Goal: Task Accomplishment & Management: Use online tool/utility

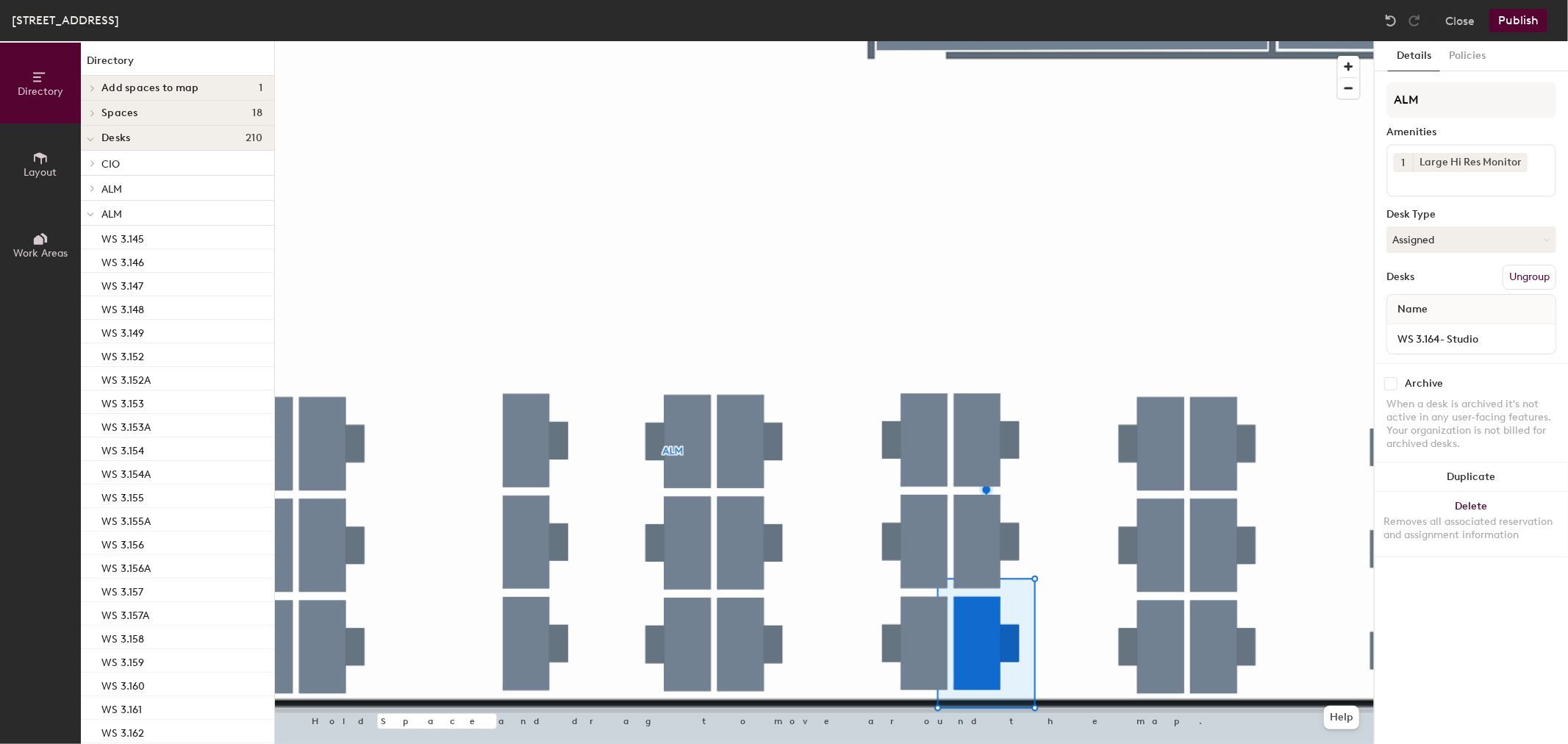
scroll to position [326, 0]
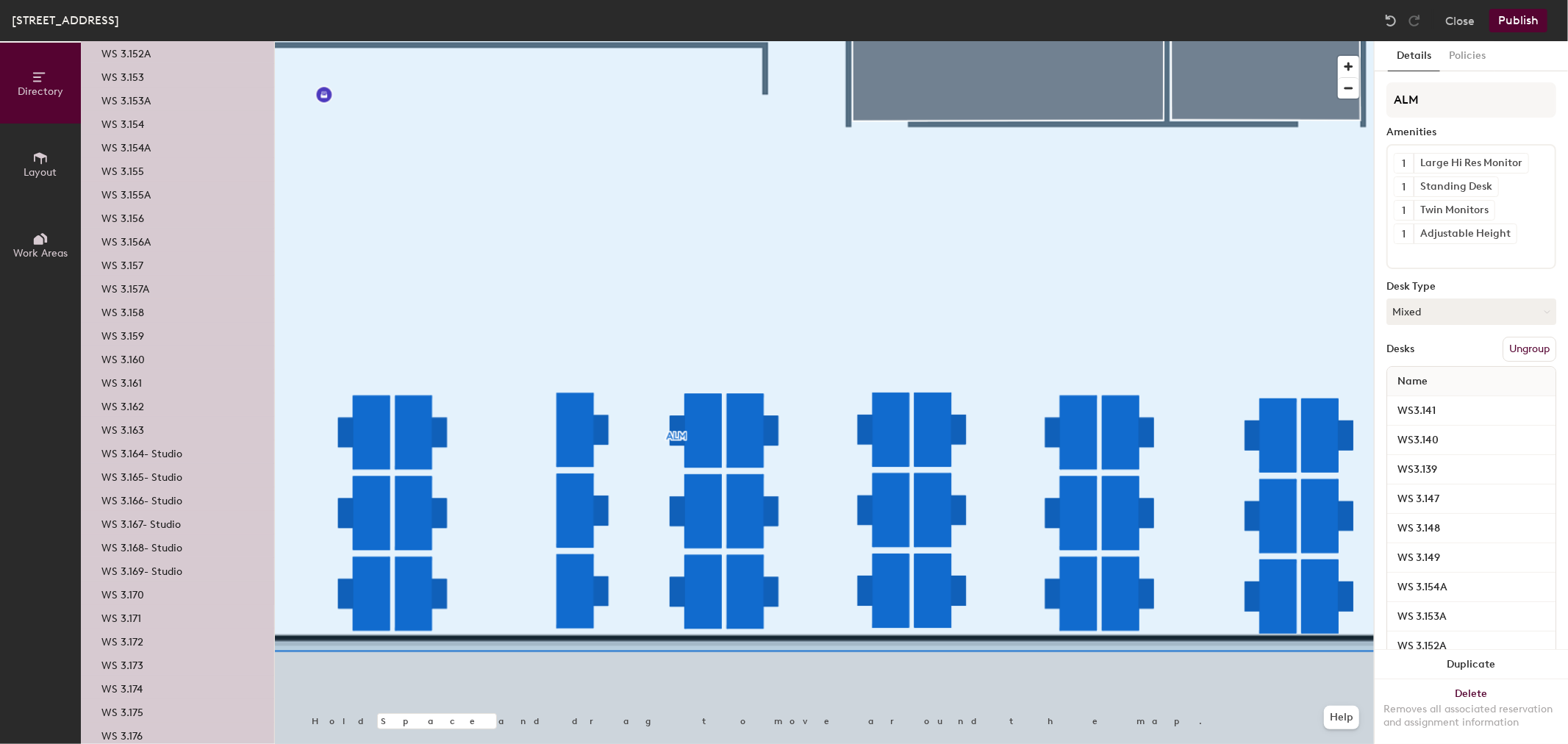
click at [135, 590] on p "WS 3.170" at bounding box center [122, 593] width 42 height 17
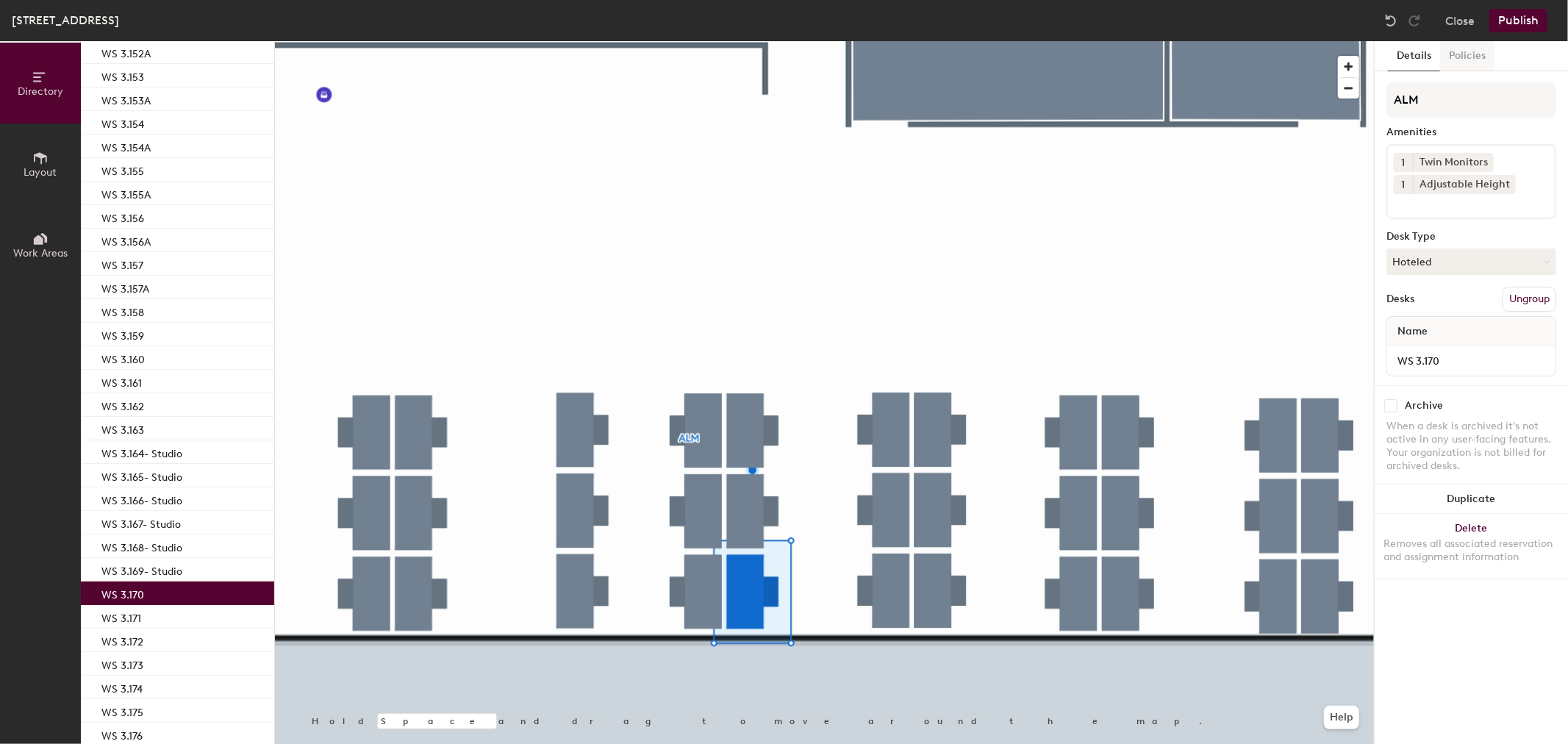
click at [1477, 49] on button "Policies" at bounding box center [1468, 56] width 55 height 30
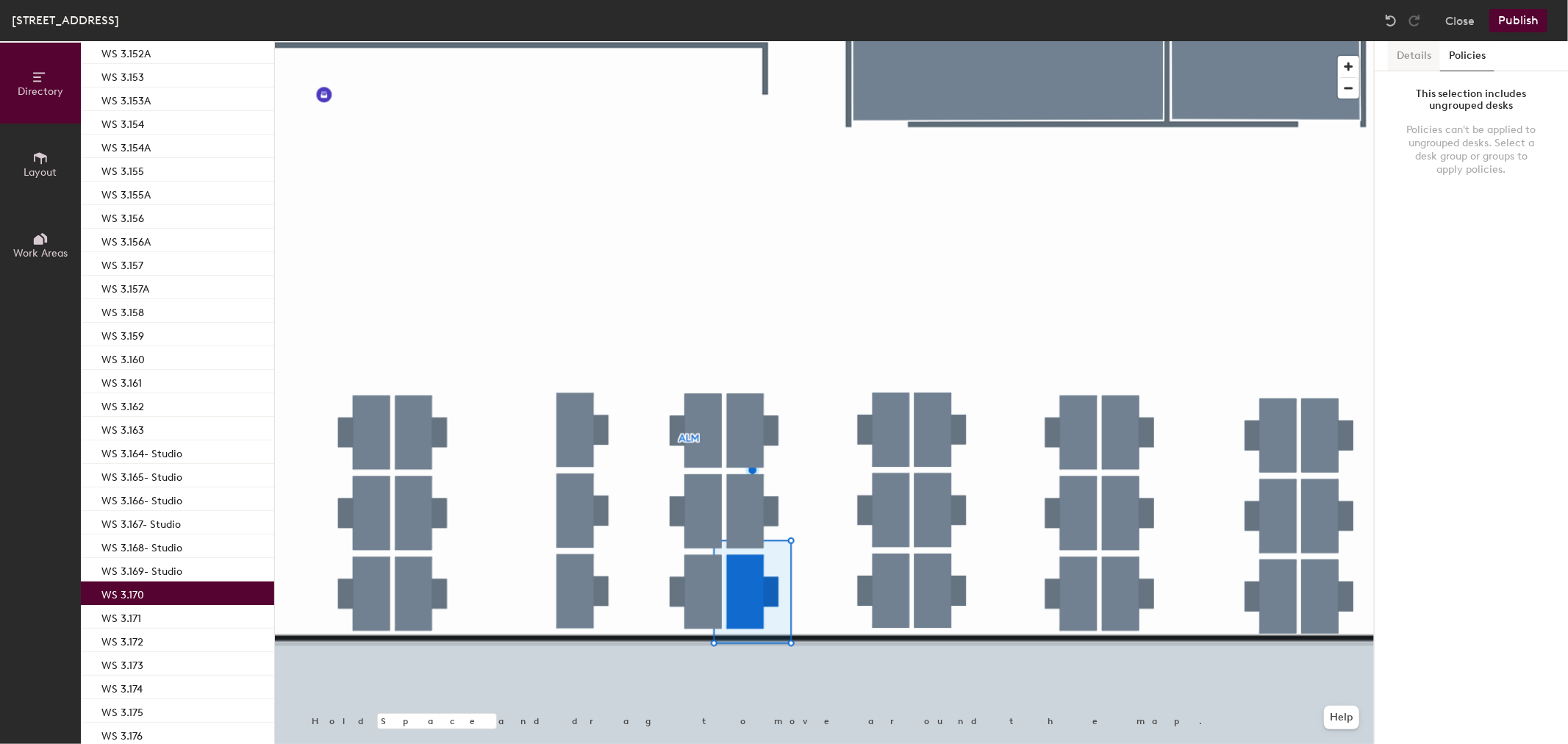
click at [1413, 55] on button "Details" at bounding box center [1414, 56] width 52 height 30
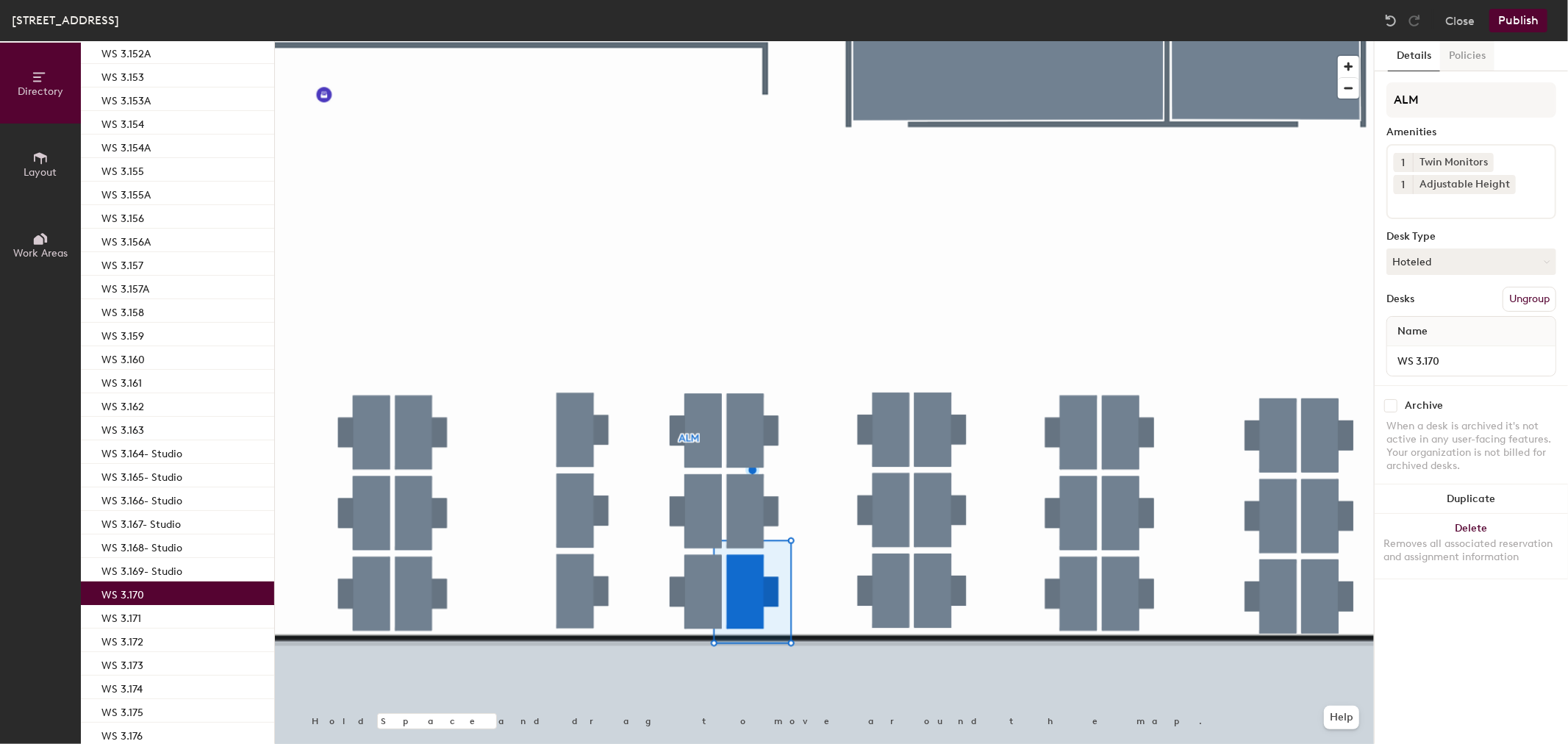
click at [1465, 53] on button "Policies" at bounding box center [1468, 56] width 55 height 30
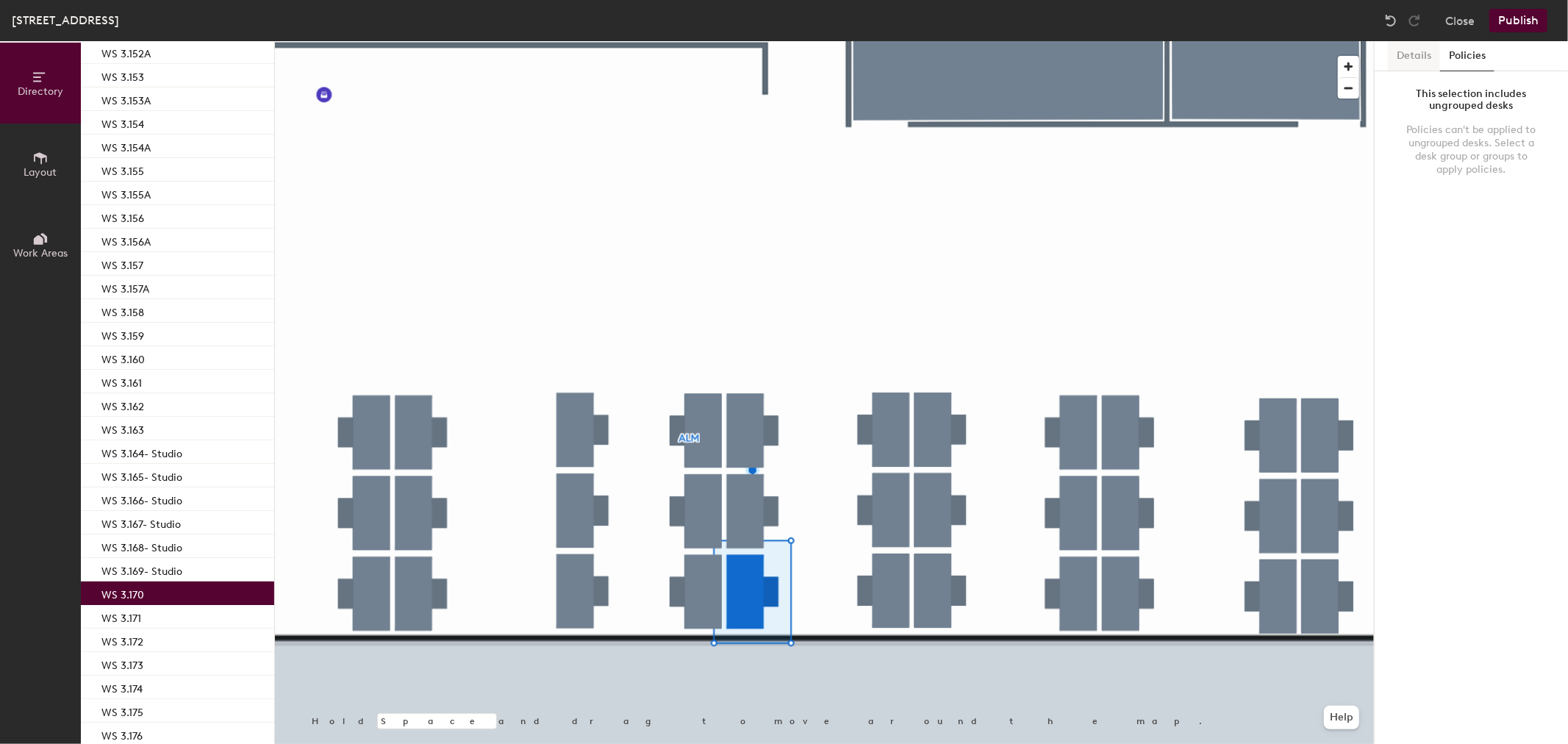
click at [1427, 56] on button "Details" at bounding box center [1414, 56] width 52 height 30
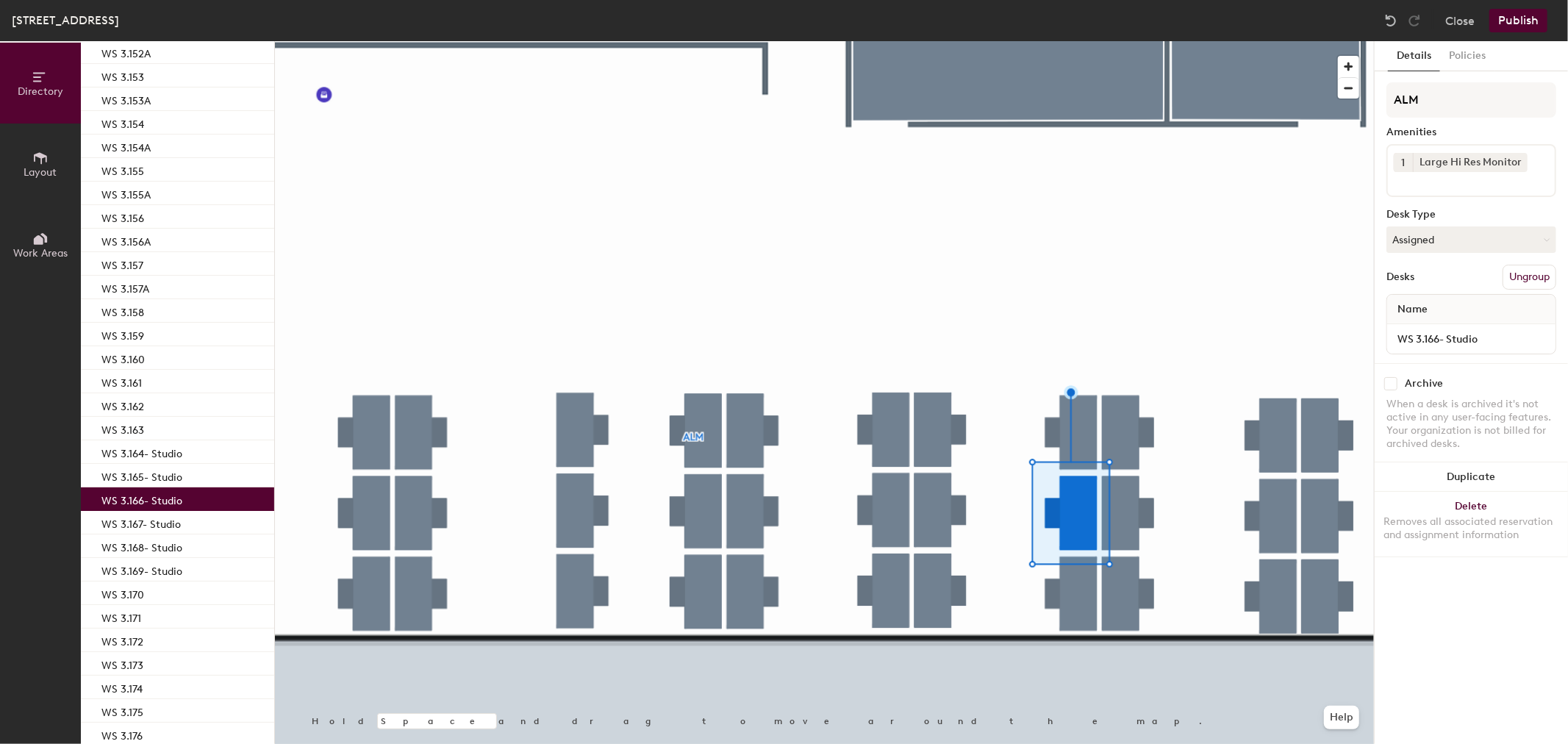
click at [164, 493] on p "WS 3.166- Studio" at bounding box center [141, 498] width 81 height 17
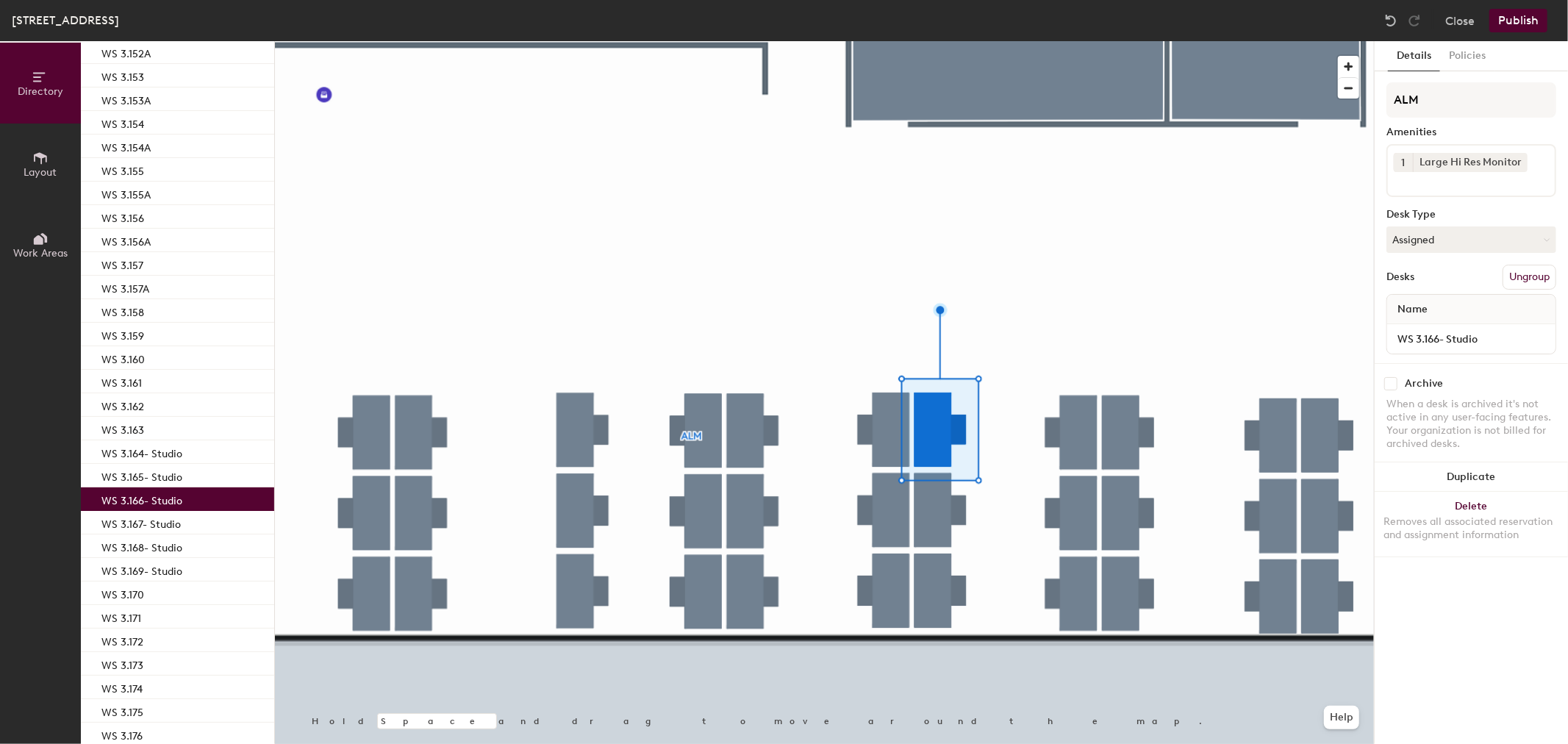
click at [756, 42] on div at bounding box center [824, 42] width 1099 height 0
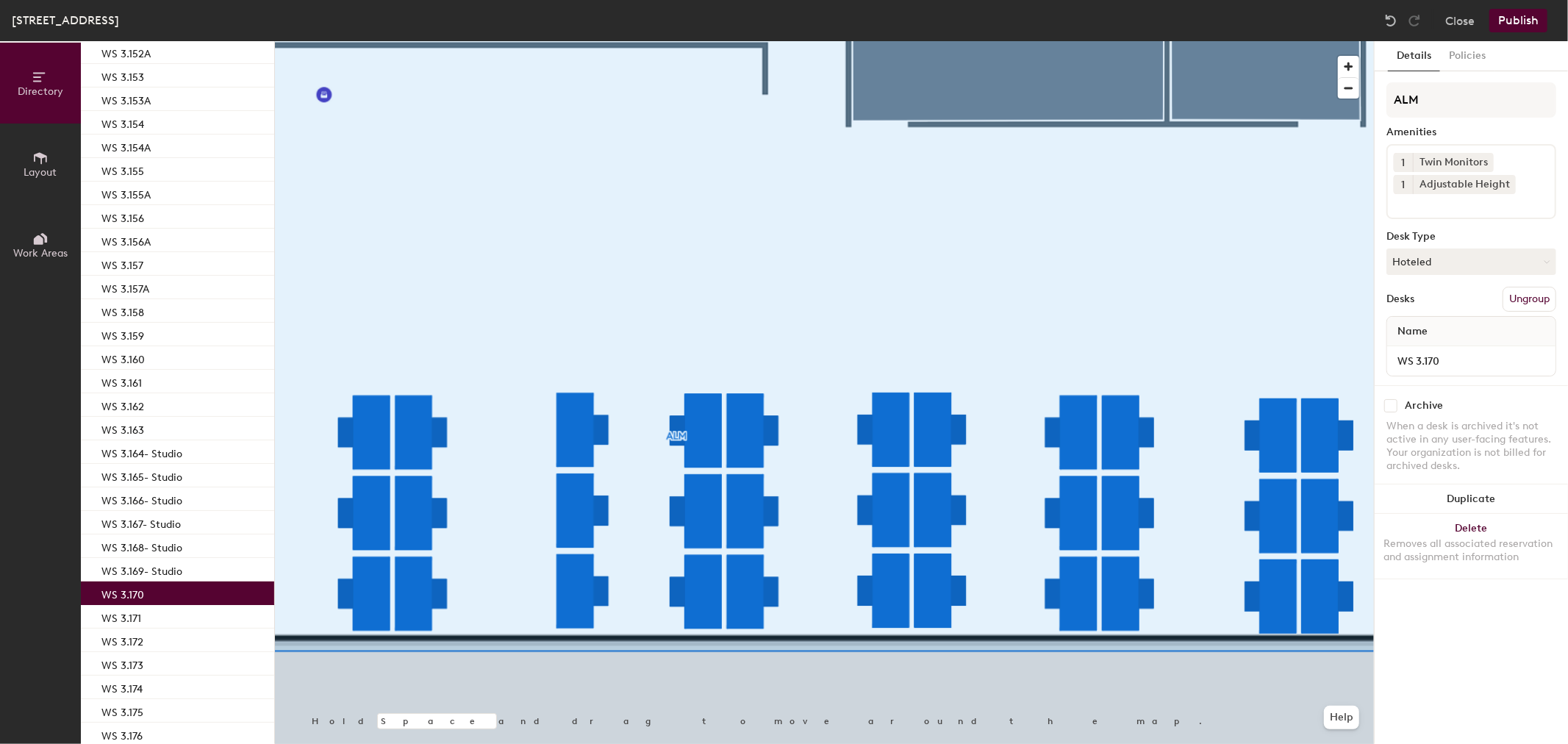
click at [125, 590] on p "WS 3.170" at bounding box center [122, 593] width 42 height 17
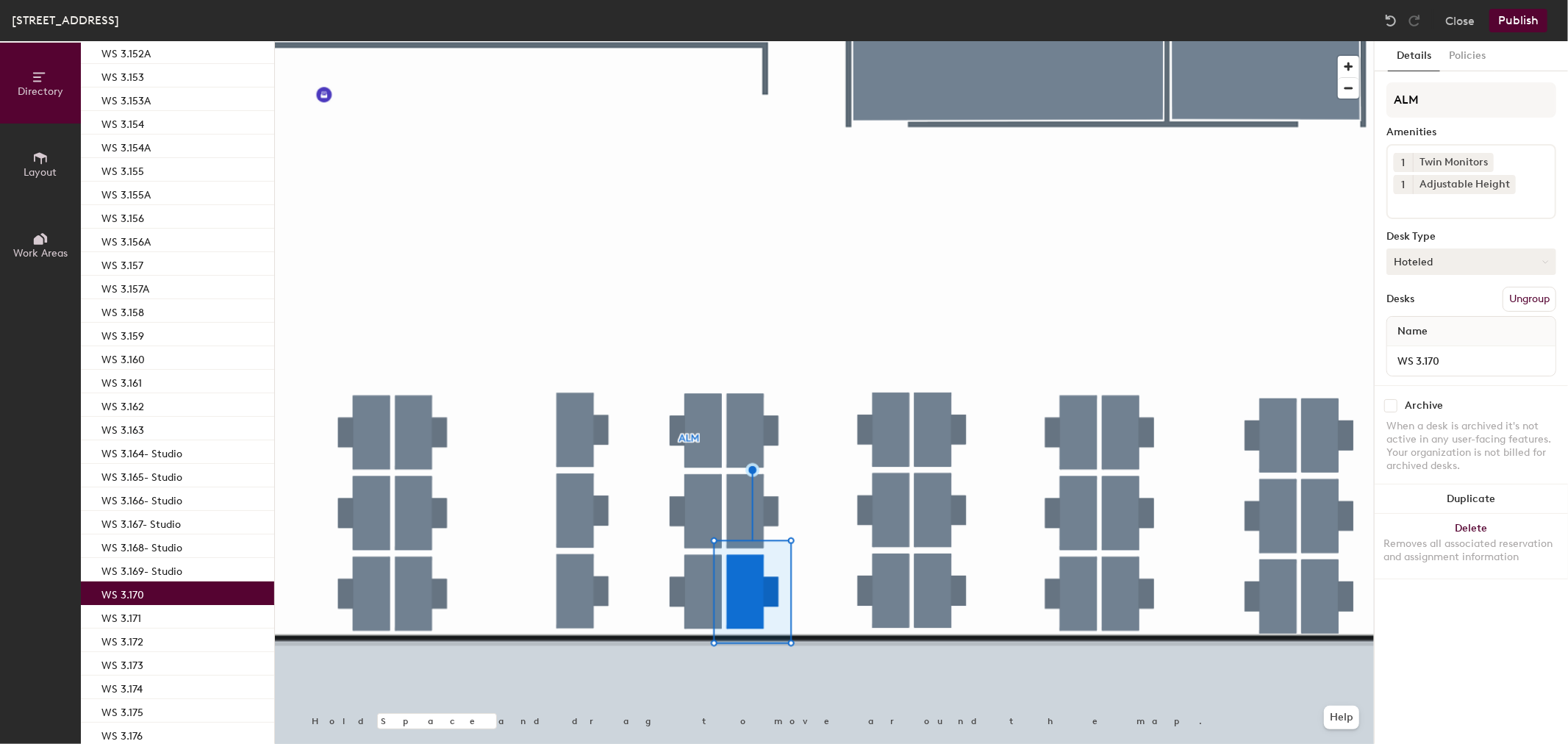
click at [1471, 254] on button "Hoteled" at bounding box center [1472, 262] width 169 height 27
click at [1451, 302] on div "Assigned" at bounding box center [1461, 307] width 147 height 22
click at [1526, 17] on button "Publish" at bounding box center [1519, 21] width 58 height 23
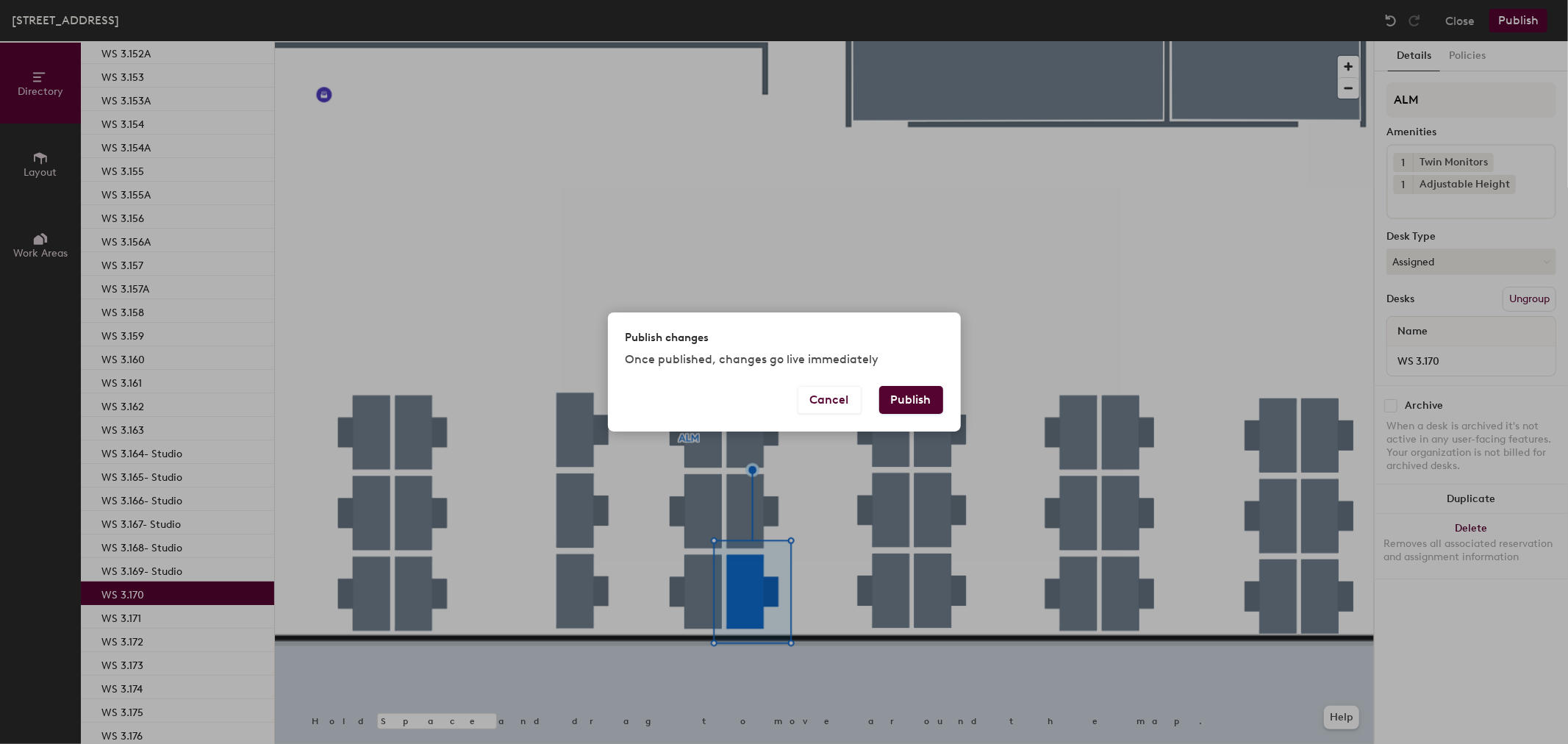
click at [919, 404] on button "Publish" at bounding box center [911, 400] width 64 height 28
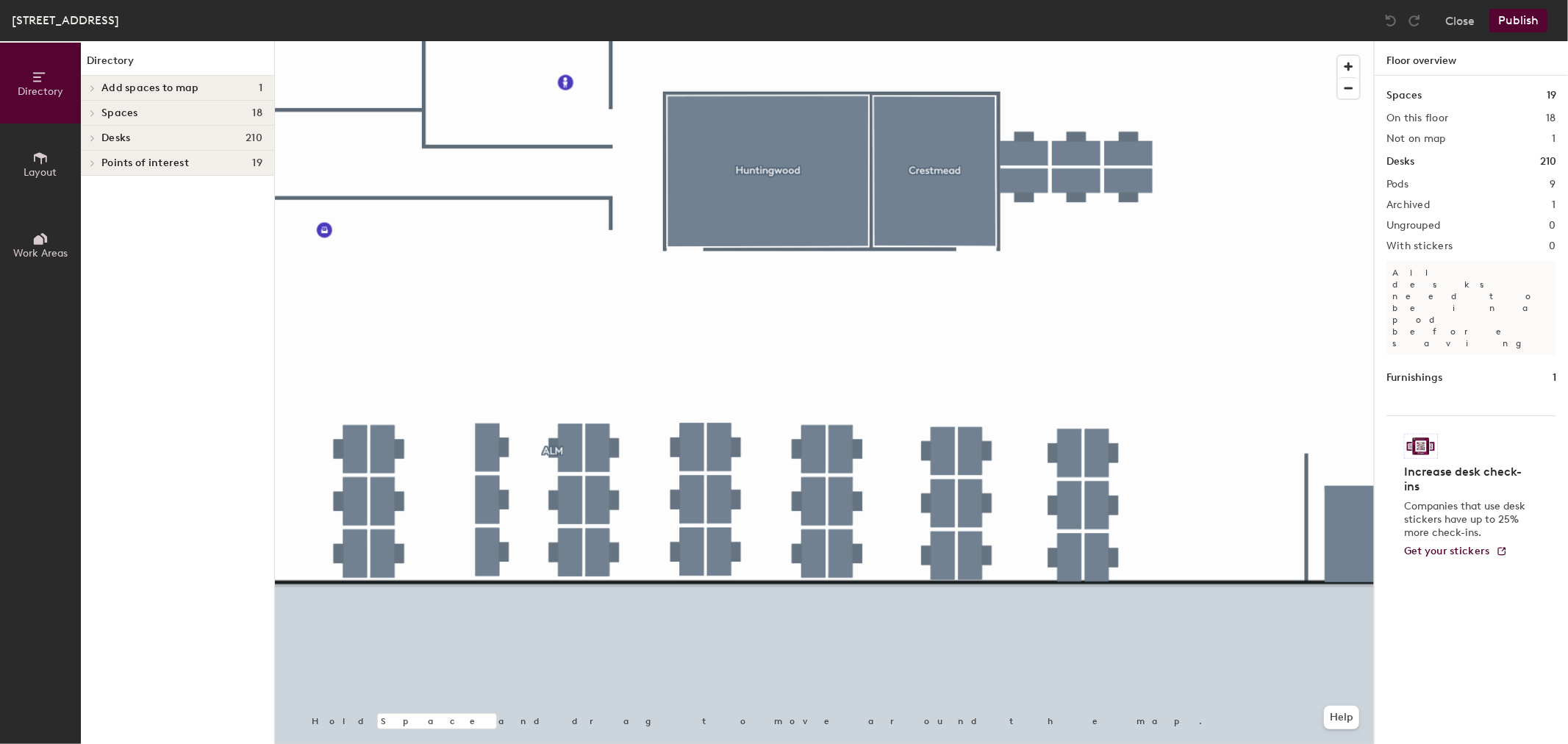
click at [96, 144] on div at bounding box center [90, 137] width 19 height 24
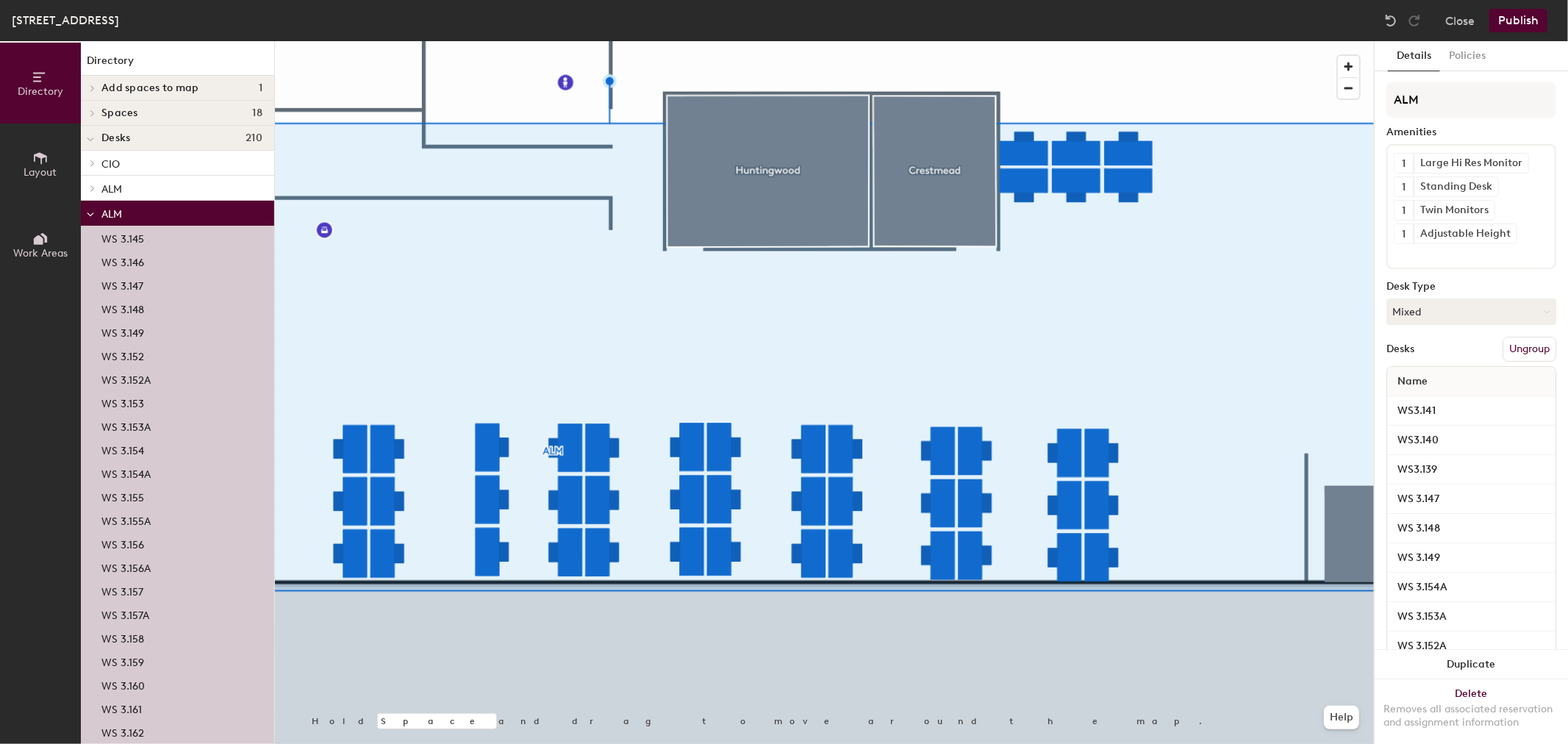
scroll to position [81, 0]
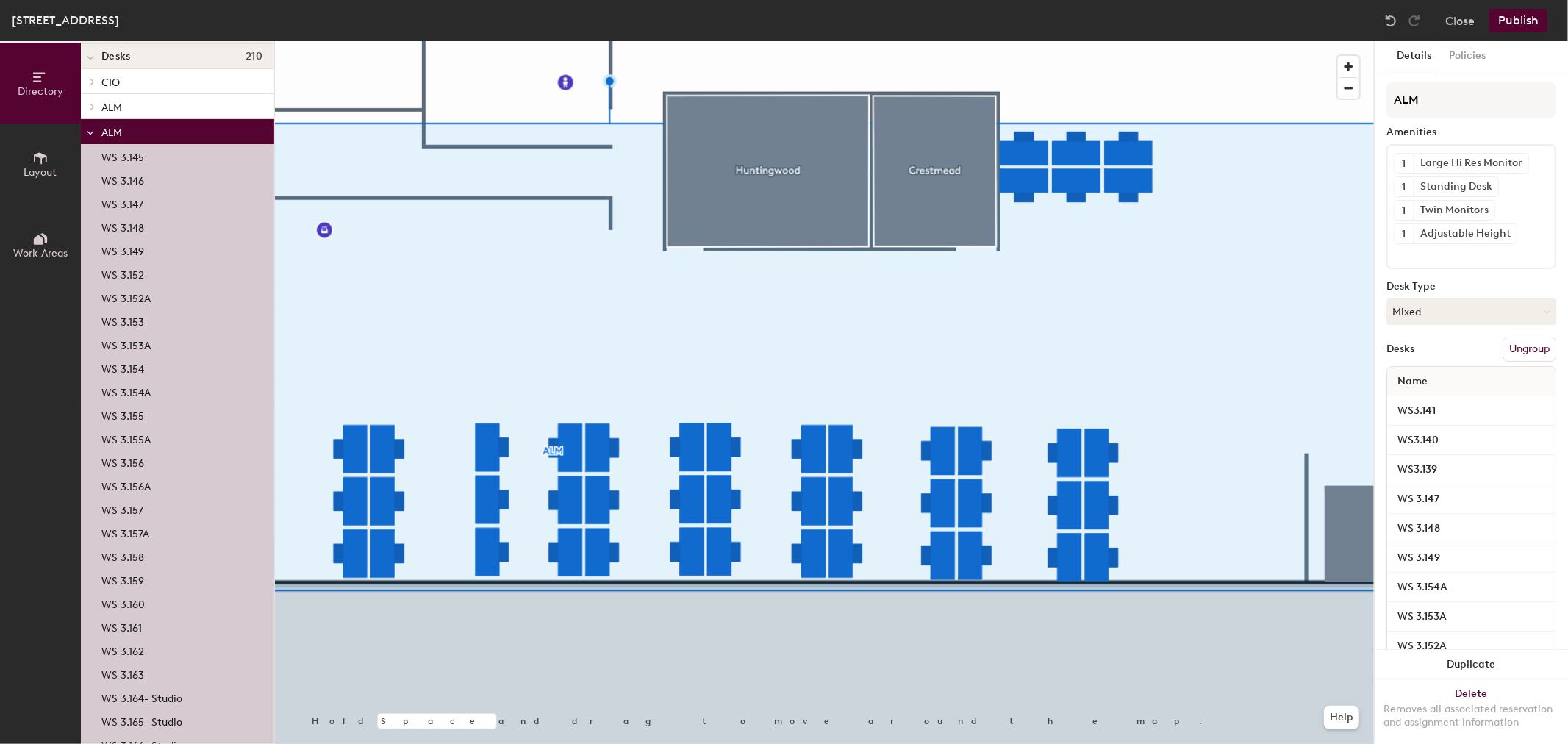
click at [147, 556] on div "WS 3.158" at bounding box center [177, 556] width 194 height 23
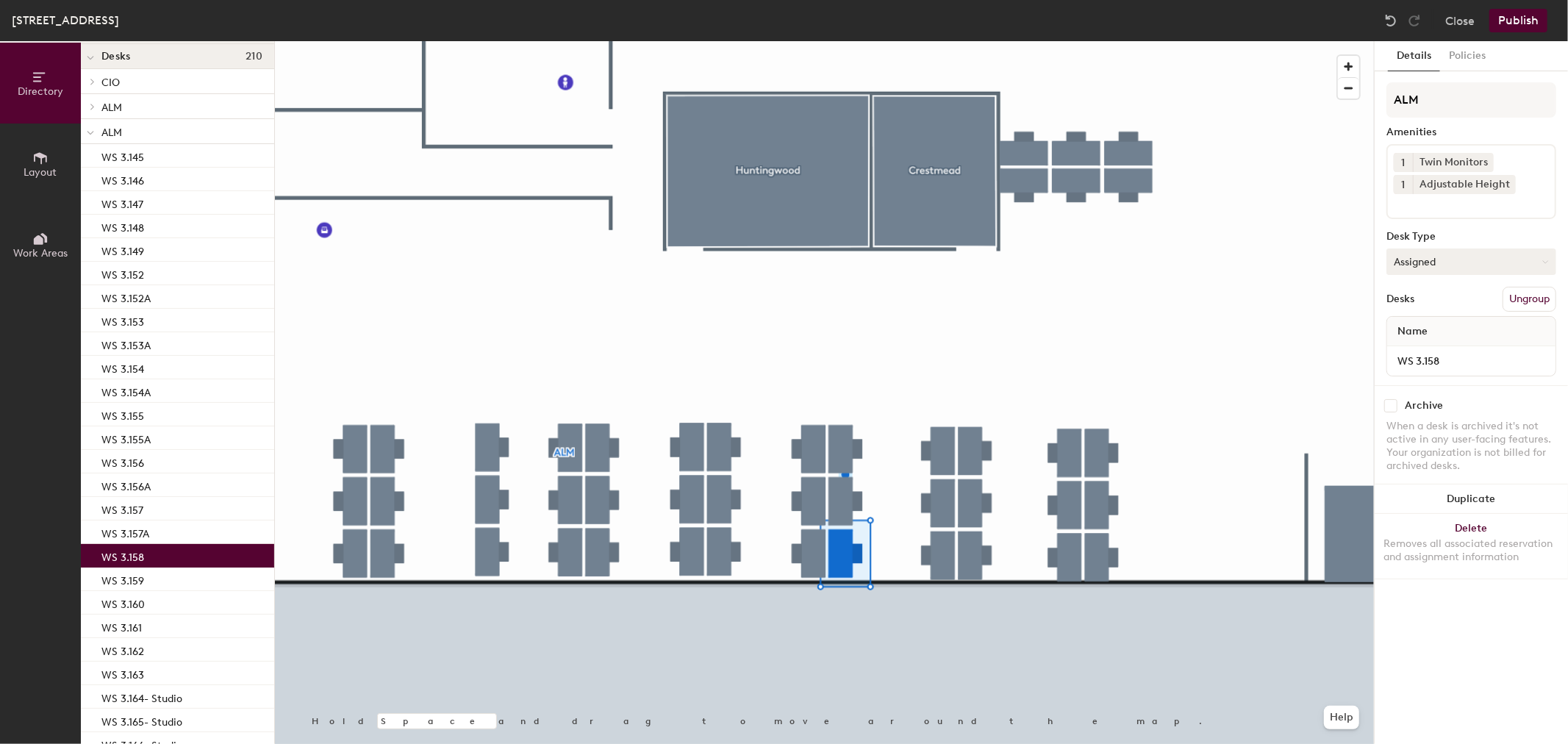
click at [1466, 259] on button "Assigned" at bounding box center [1472, 262] width 169 height 27
click at [1442, 346] on div "Hoteled" at bounding box center [1461, 351] width 147 height 22
click at [143, 644] on p "WS 3.162" at bounding box center [122, 649] width 42 height 17
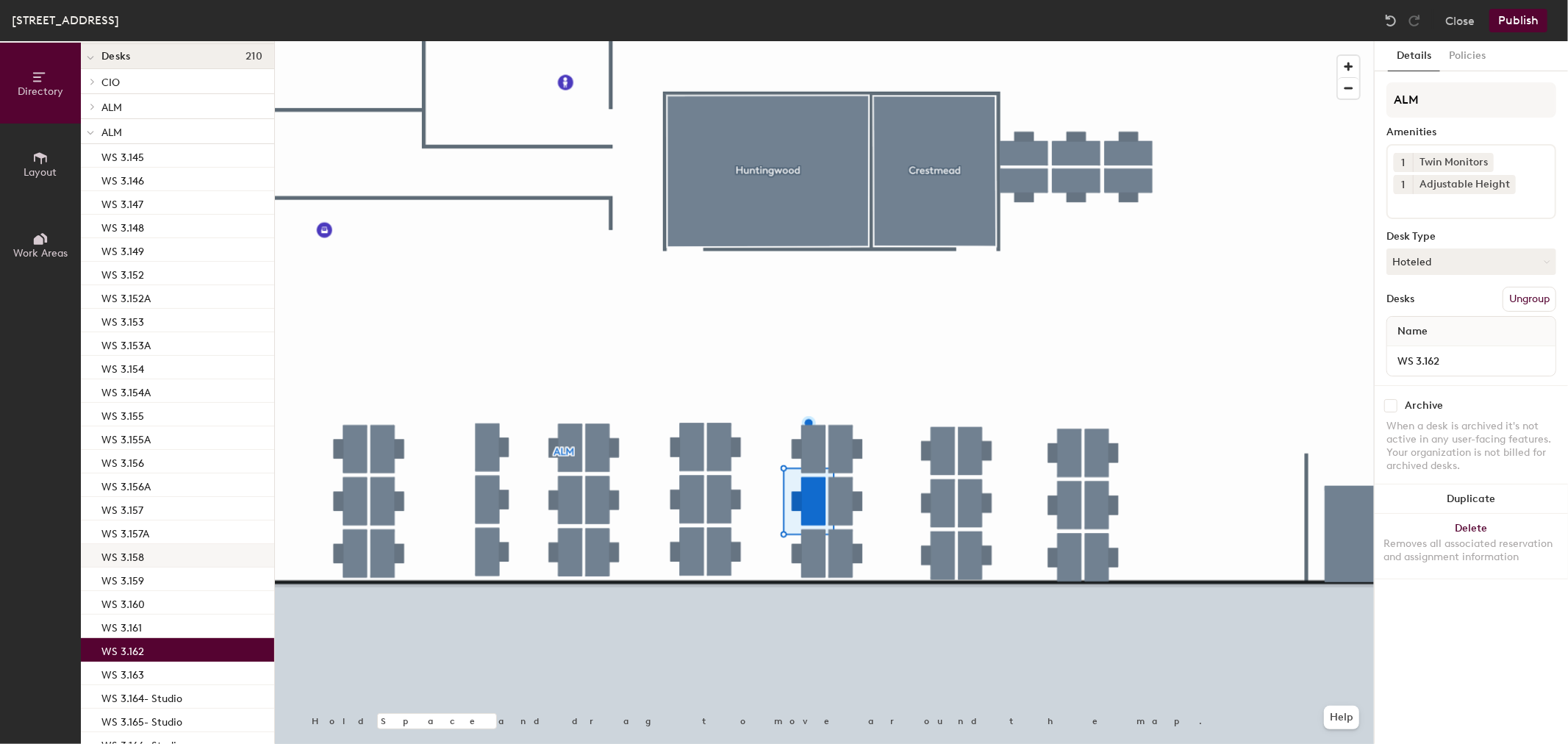
click at [147, 551] on div "WS 3.158" at bounding box center [177, 556] width 194 height 23
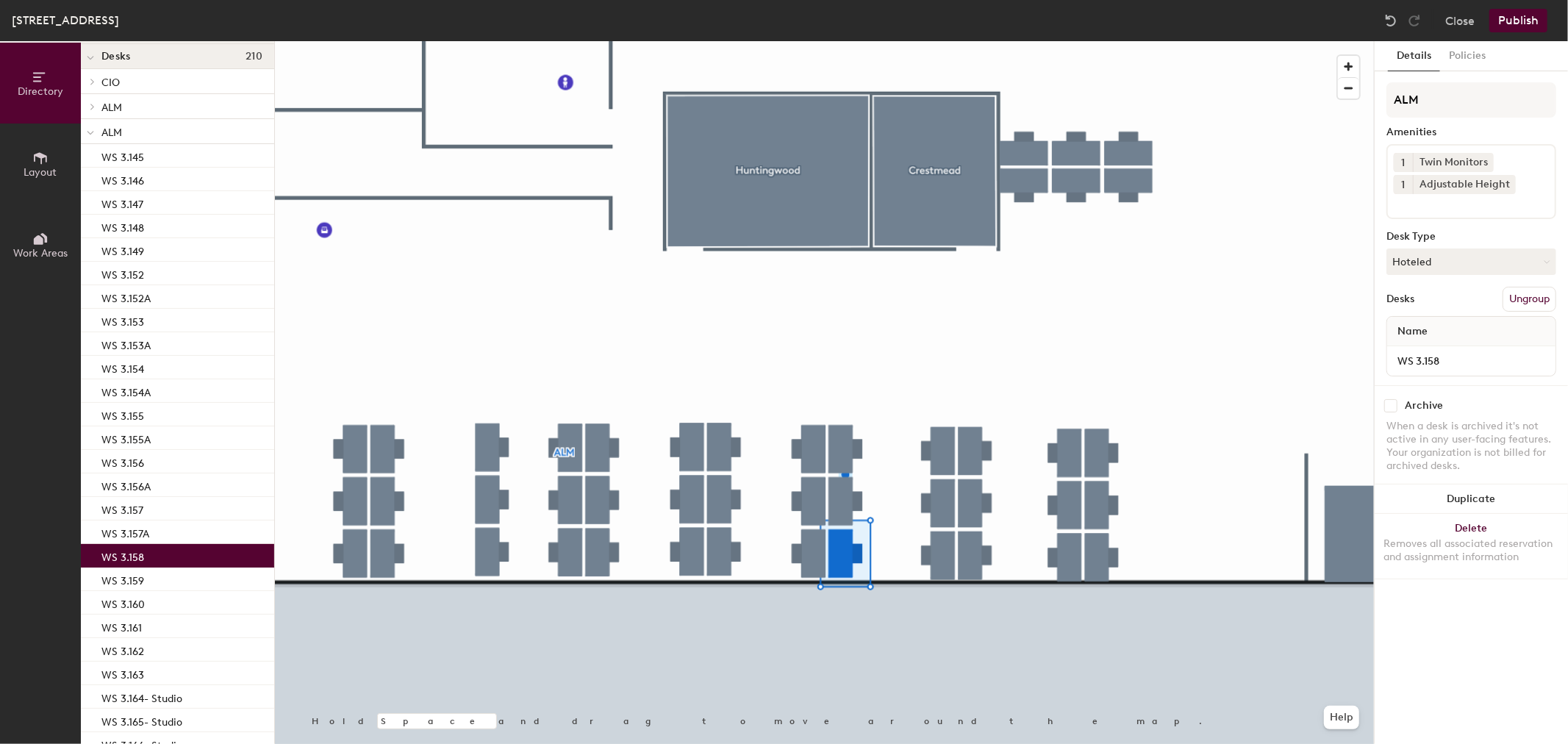
click at [1524, 18] on button "Publish" at bounding box center [1519, 21] width 58 height 23
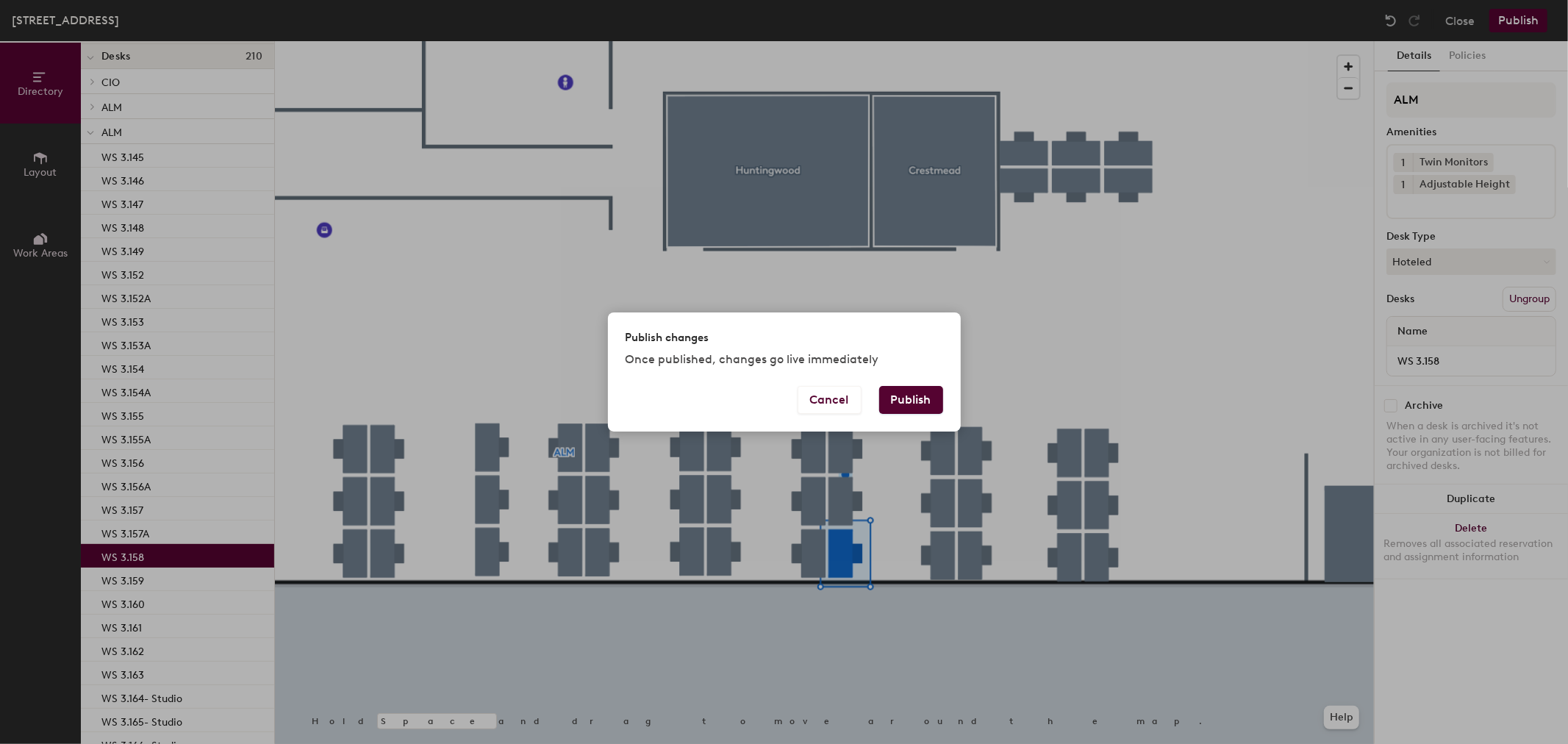
click at [898, 399] on button "Publish" at bounding box center [911, 400] width 64 height 28
